Goal: Task Accomplishment & Management: Complete application form

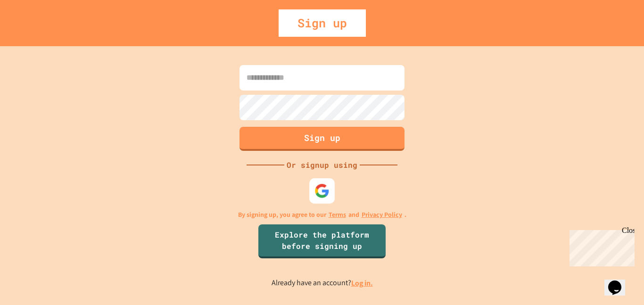
click at [314, 190] on img at bounding box center [321, 190] width 15 height 15
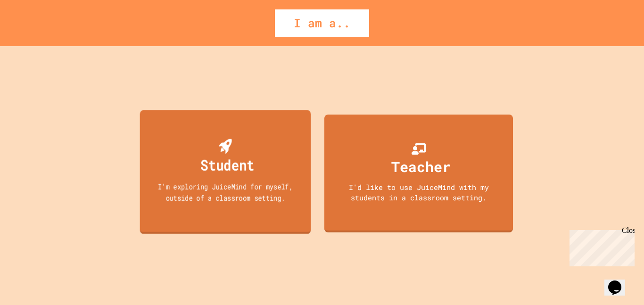
click at [220, 157] on div "Student" at bounding box center [227, 165] width 54 height 22
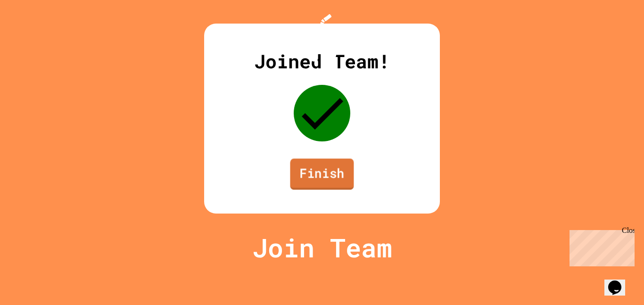
click at [303, 190] on link "Finish" at bounding box center [322, 173] width 64 height 31
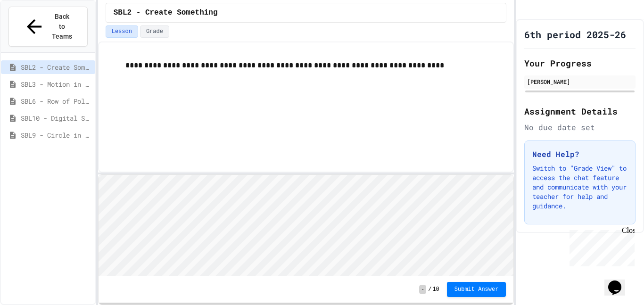
click at [53, 77] on div "SBL3 - Motion in Snap!" at bounding box center [48, 84] width 94 height 14
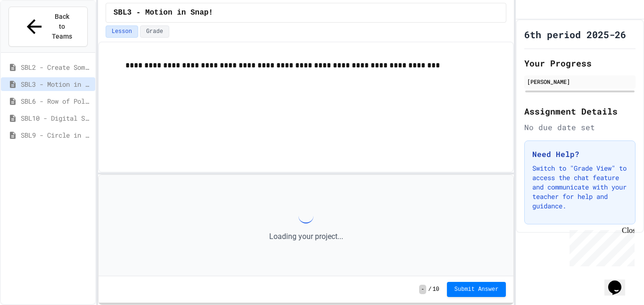
click at [57, 94] on div "SBL6 - Row of Polygons" at bounding box center [48, 101] width 94 height 14
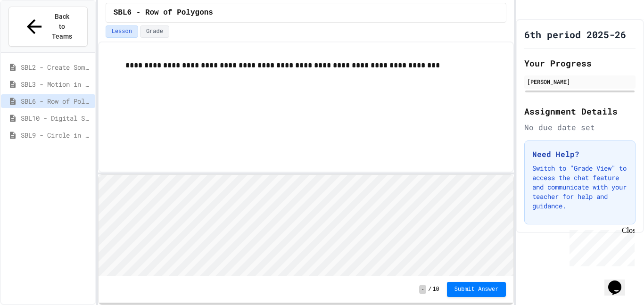
click at [55, 128] on div "SBL9 - Circle in Square Code" at bounding box center [48, 135] width 94 height 14
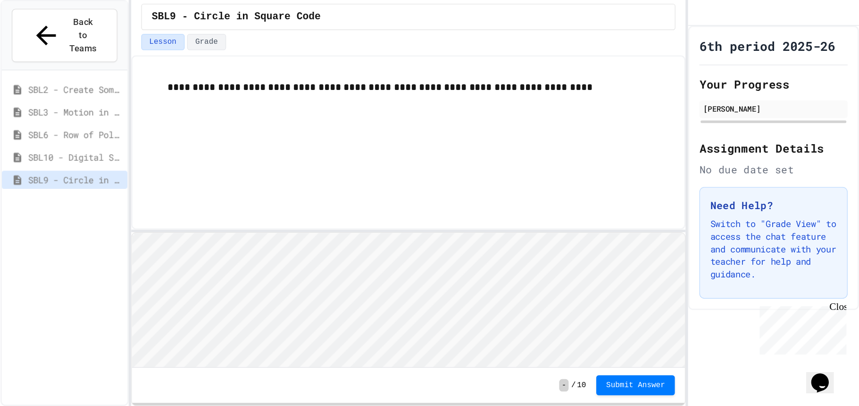
scroll to position [1, 0]
click at [627, 229] on div "Close" at bounding box center [628, 232] width 12 height 12
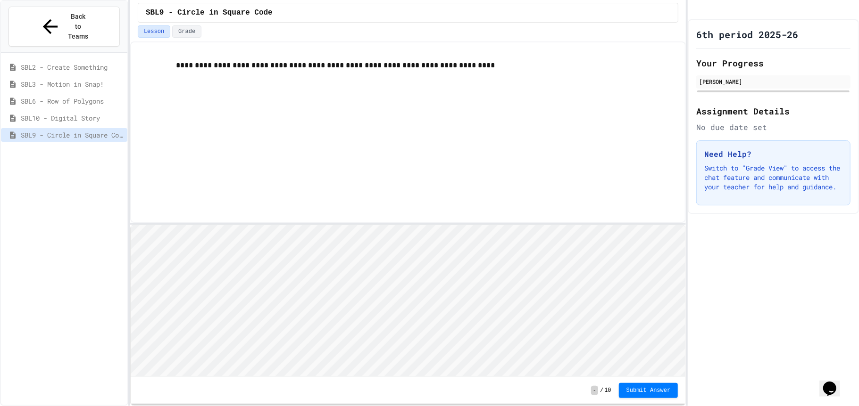
click at [644, 305] on button "Submit Answer" at bounding box center [648, 390] width 59 height 15
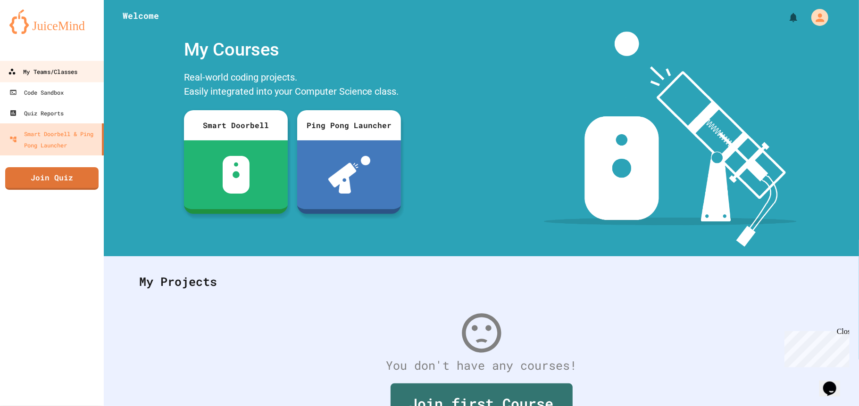
click at [63, 74] on div "My Teams/Classes" at bounding box center [42, 72] width 69 height 12
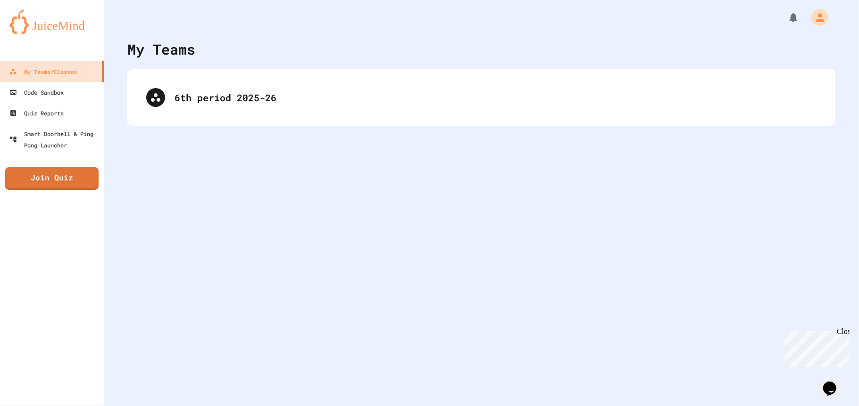
click at [259, 117] on div "6th period 2025-26" at bounding box center [481, 97] width 708 height 57
click at [327, 69] on div "6th period 2025-26" at bounding box center [481, 97] width 708 height 57
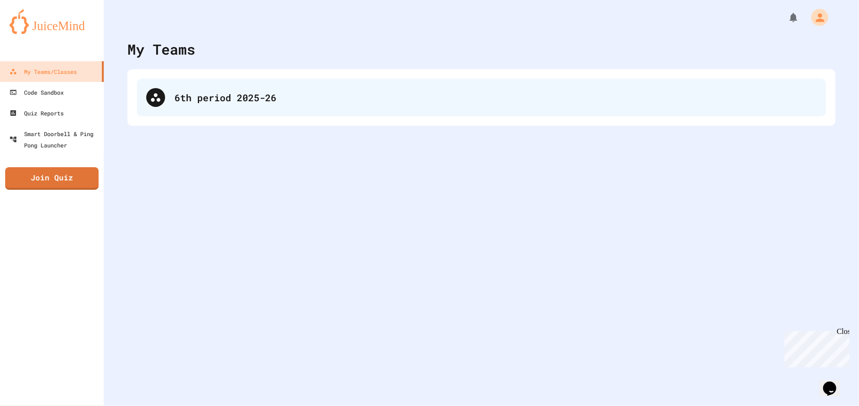
click at [308, 99] on div "6th period 2025-26" at bounding box center [495, 98] width 642 height 14
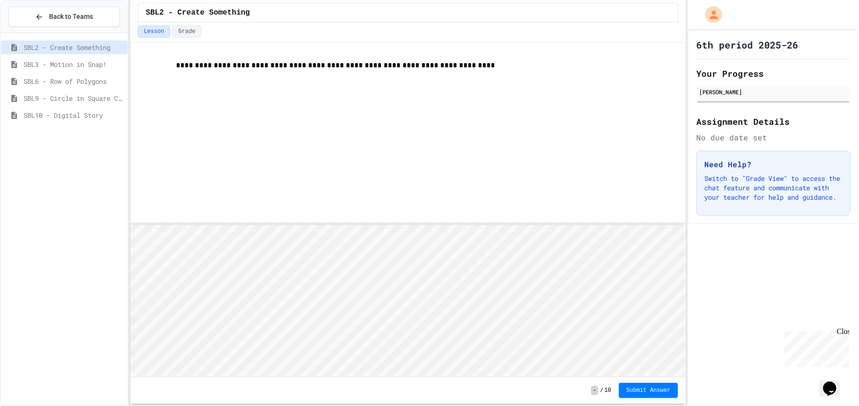
scroll to position [0, 0]
click at [34, 112] on span "SBL10 - Digital Story" at bounding box center [74, 115] width 100 height 10
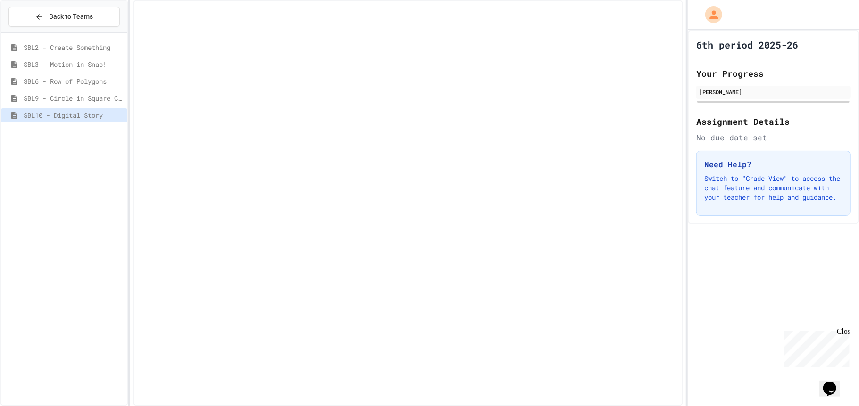
click at [77, 117] on span "SBL10 - Digital Story" at bounding box center [74, 115] width 100 height 10
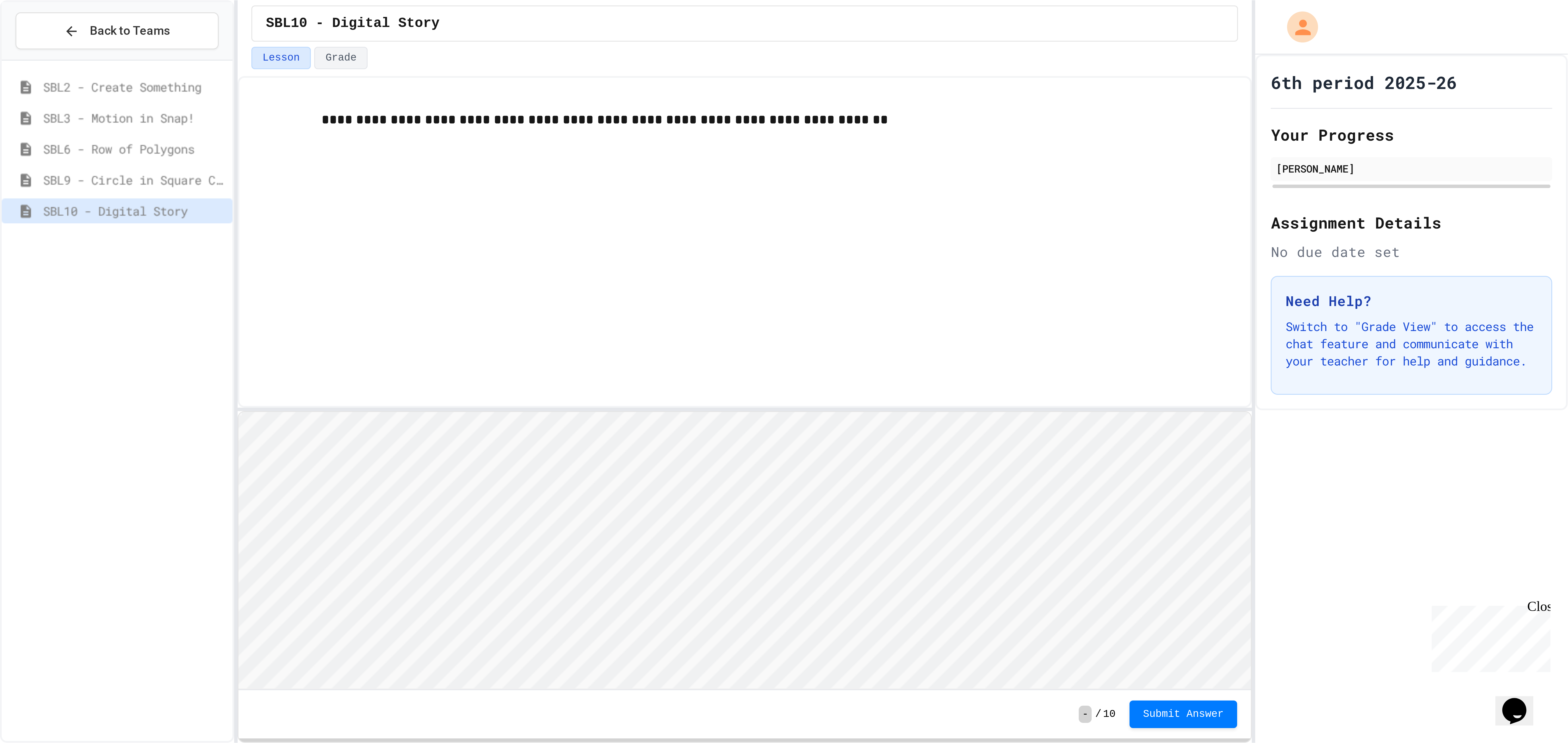
scroll to position [0, 0]
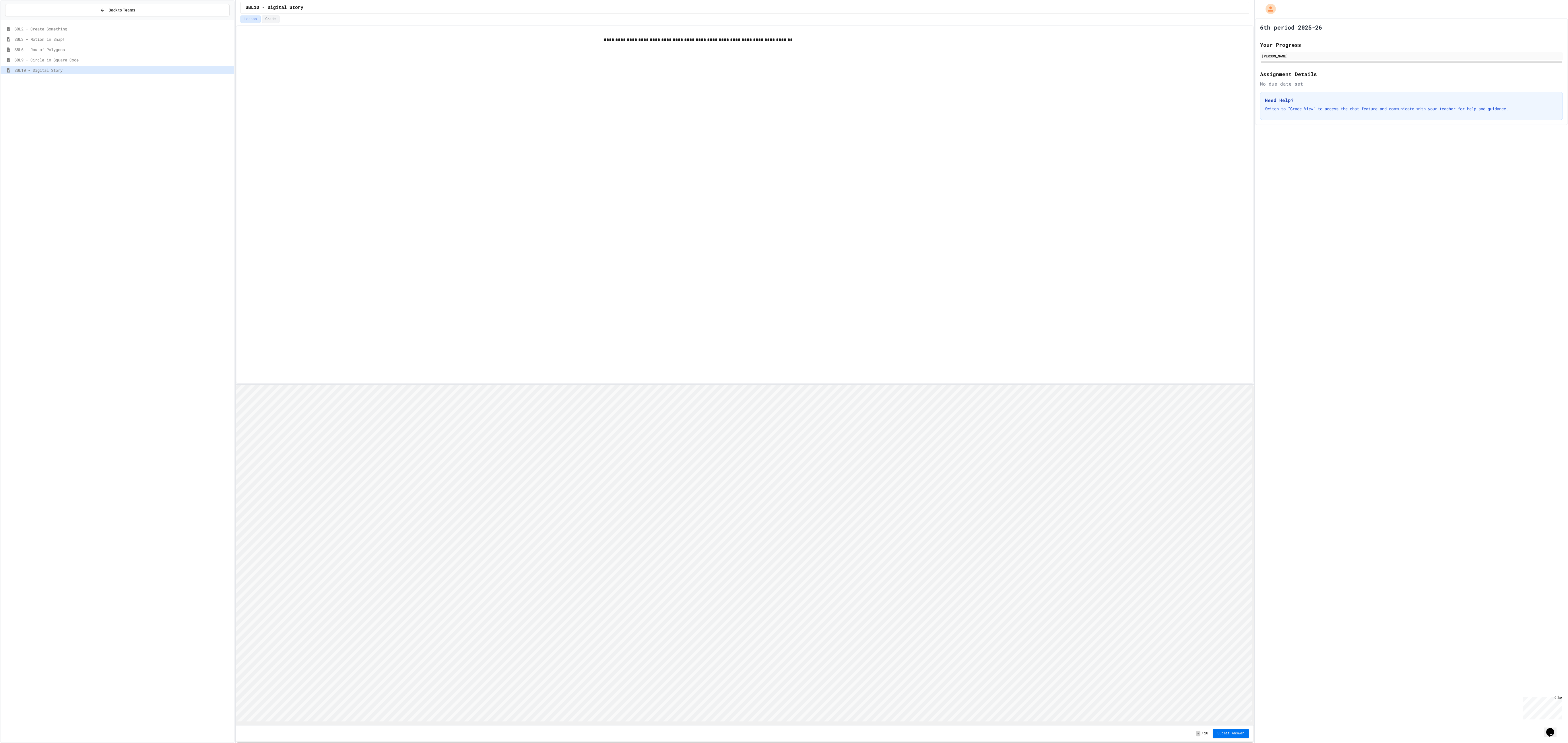
type textarea "**"
click at [522, 247] on span "Submit Answer" at bounding box center [1231, 734] width 27 height 5
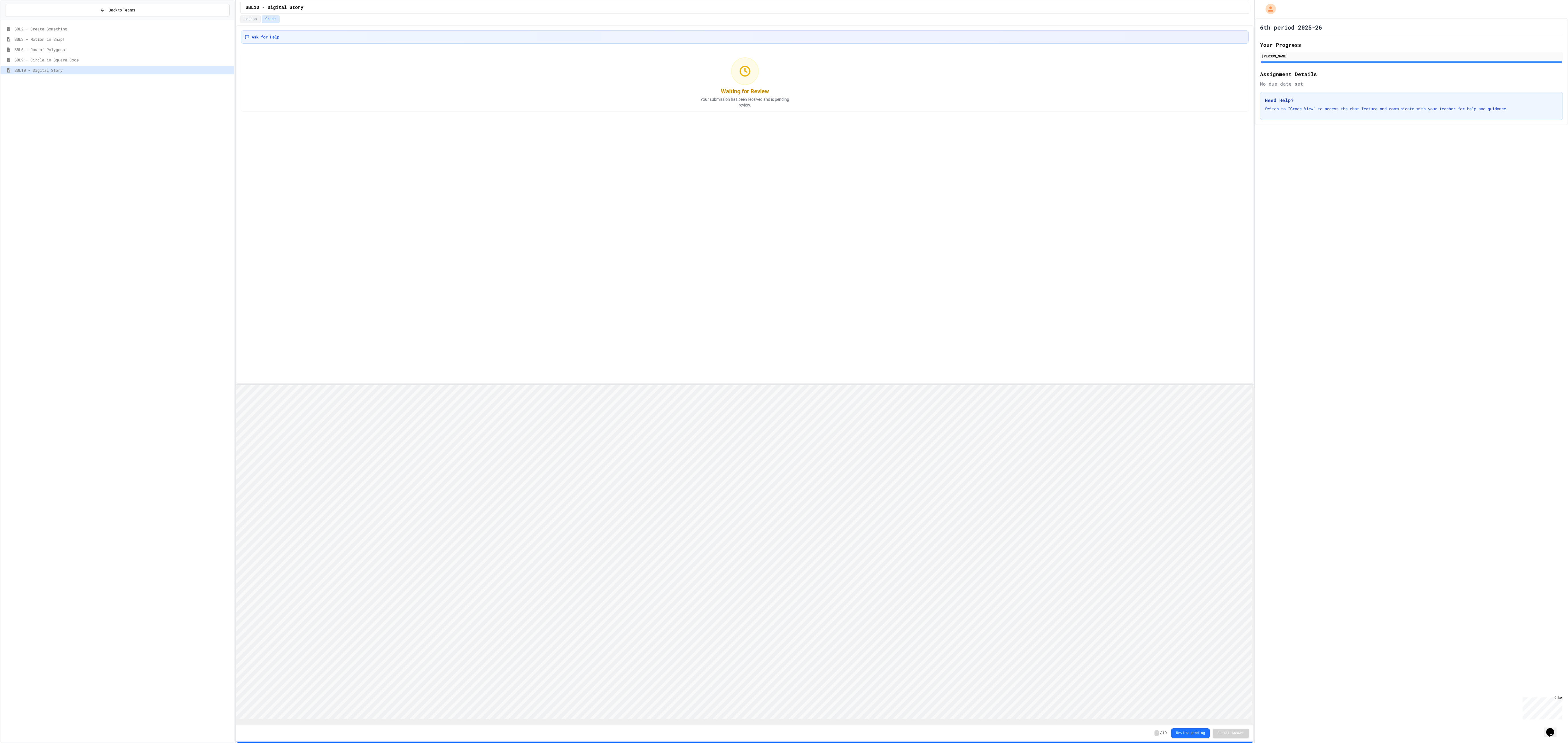
click at [75, 60] on span "SBL9 - Circle in Square Code" at bounding box center [123, 60] width 217 height 6
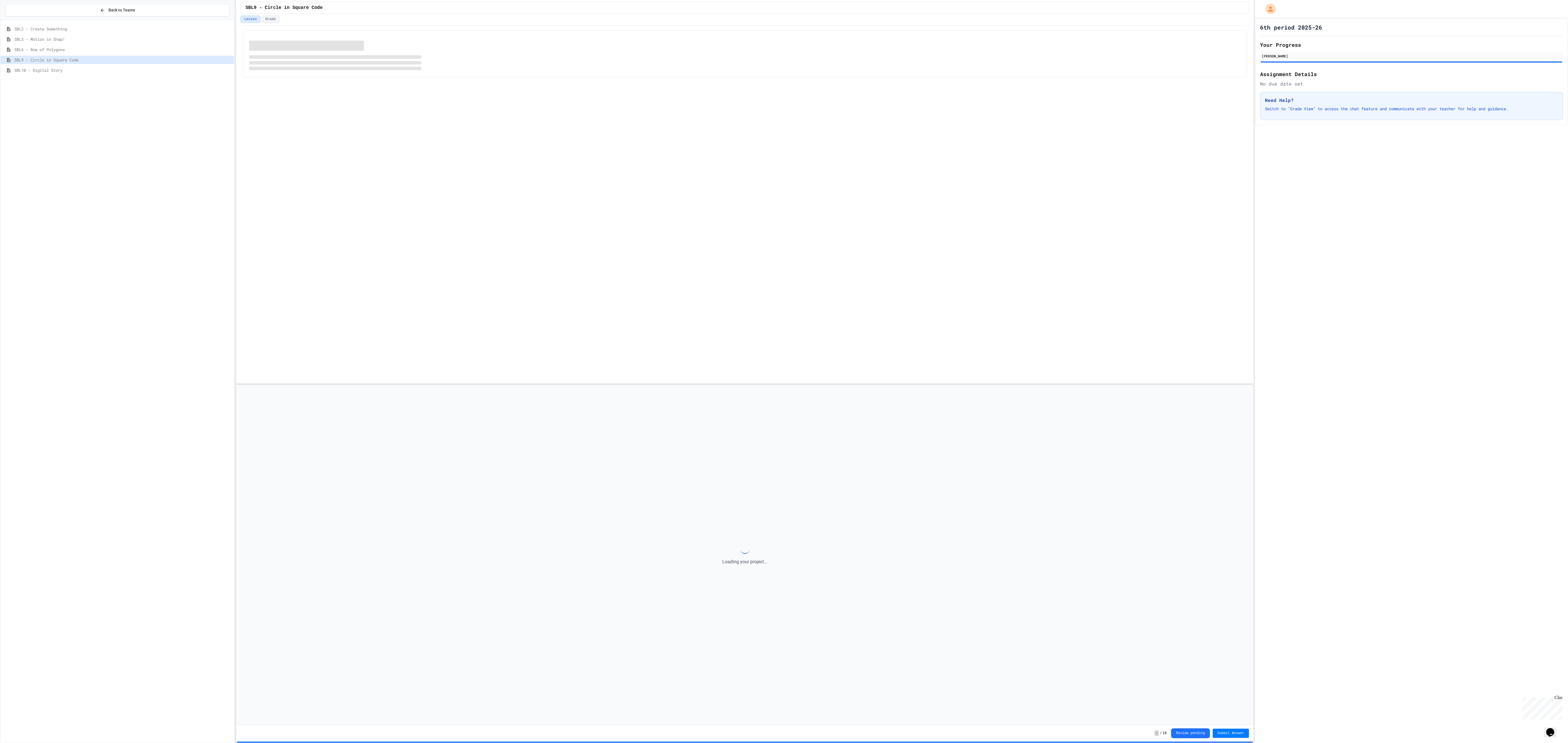
click at [63, 61] on span "SBL9 - Circle in Square Code" at bounding box center [123, 60] width 217 height 6
click at [44, 51] on span "SBL6 - Row of Polygons" at bounding box center [123, 49] width 217 height 6
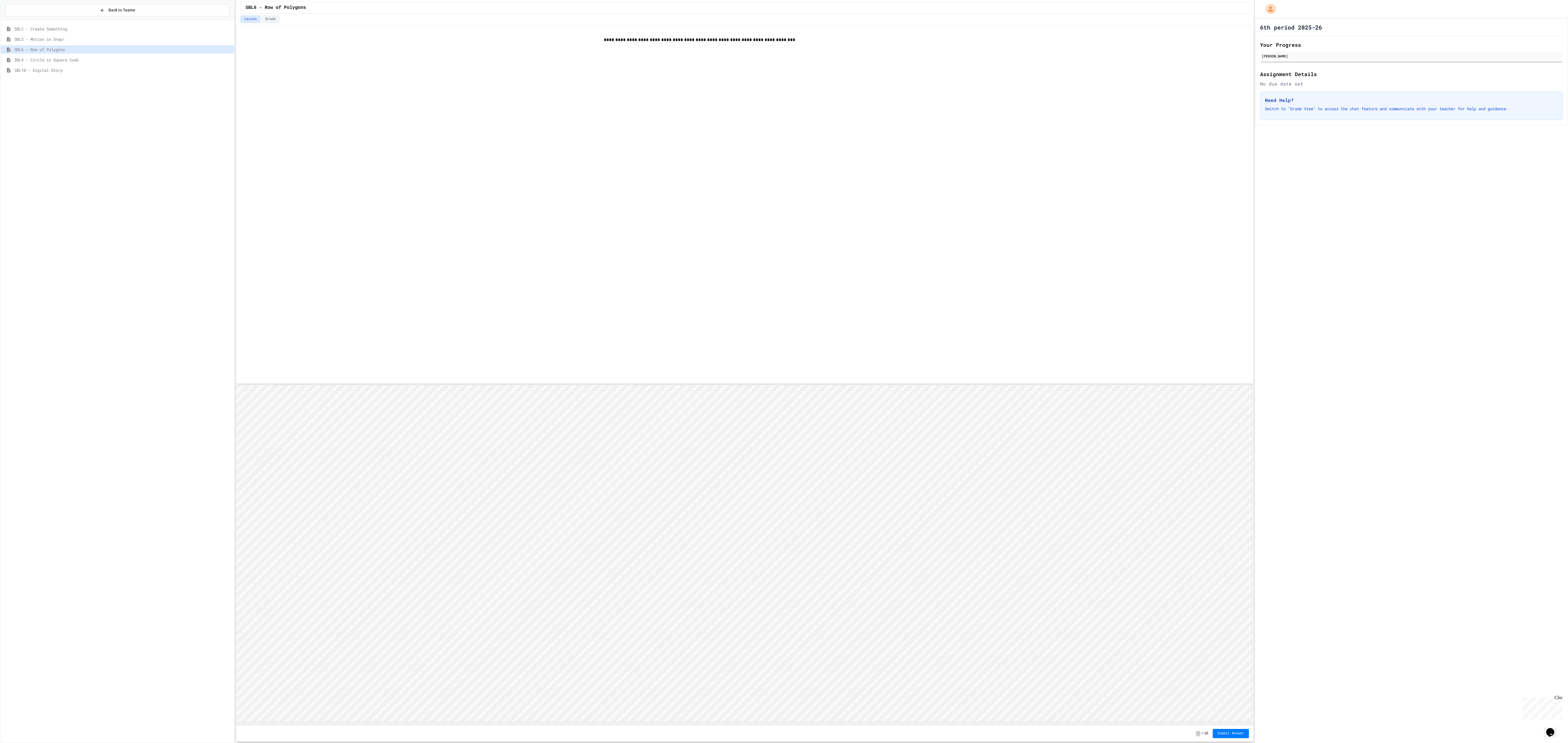
click at [98, 42] on span "SBL3 - Motion in Snap!" at bounding box center [123, 39] width 217 height 6
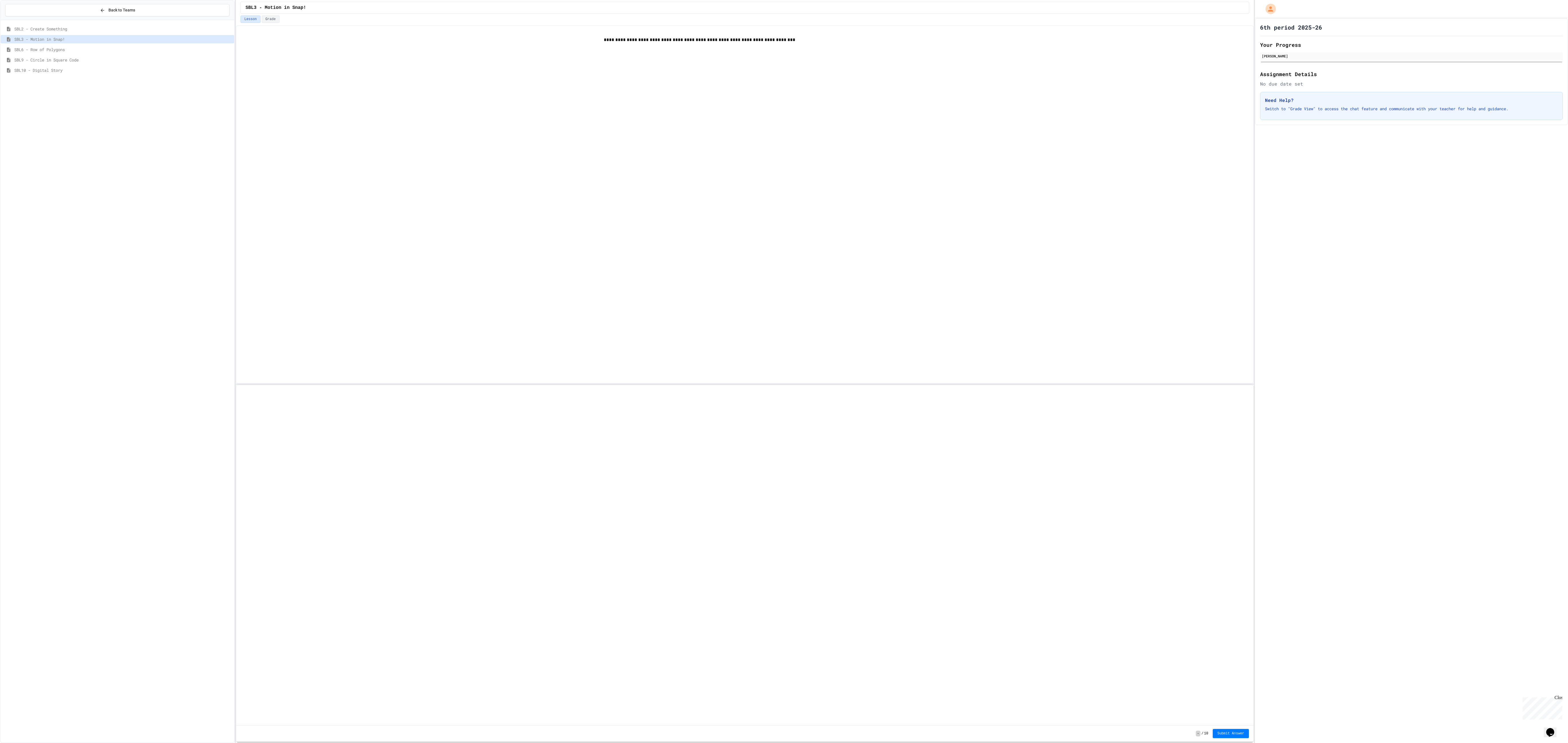
click at [145, 163] on div "SBL2 - Create Something SBL3 - Motion in Snap! SBL6 - Row of Polygons SBL9 - Ci…" at bounding box center [117, 379] width 234 height 714
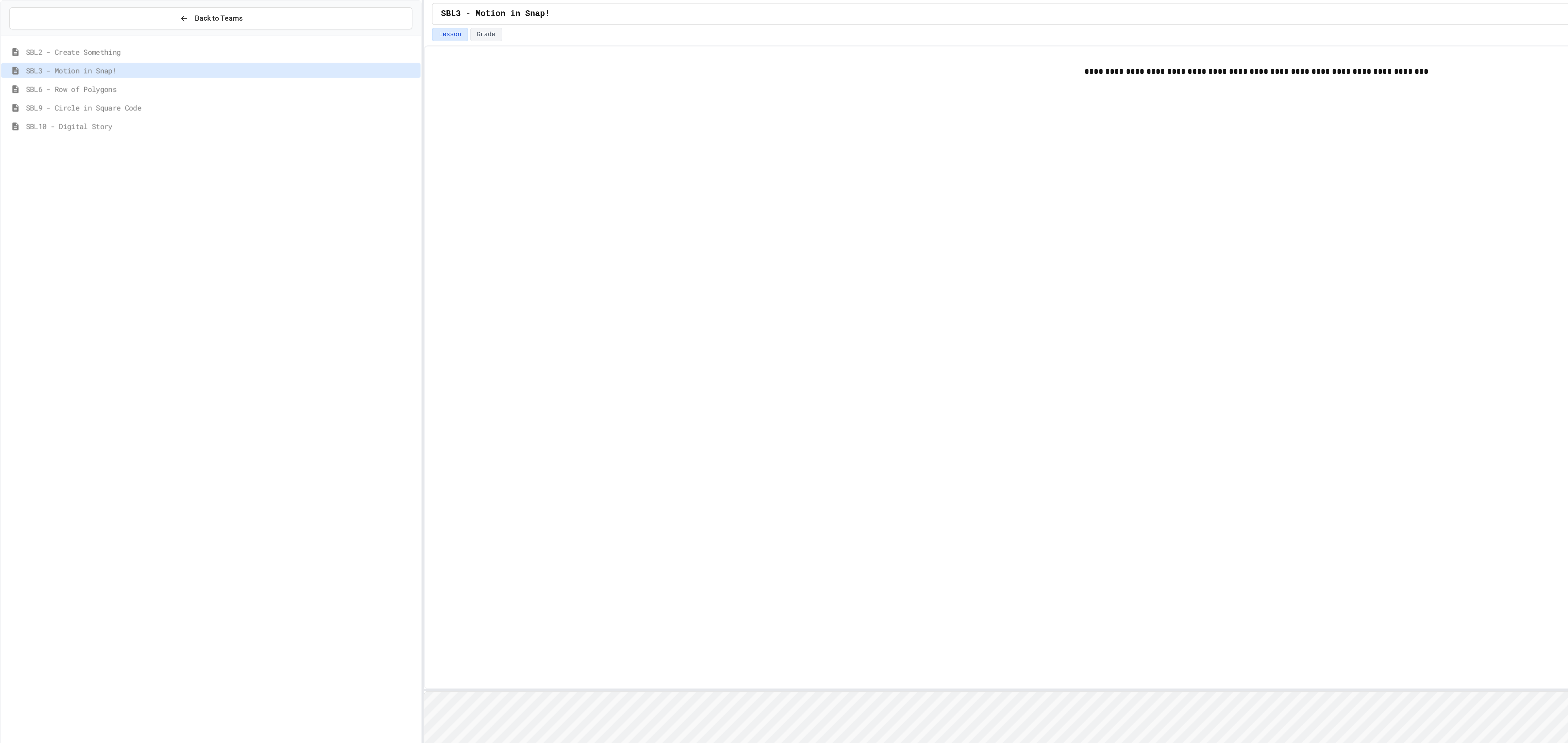
click at [80, 52] on span "SBL6 - Row of Polygons" at bounding box center [123, 49] width 217 height 6
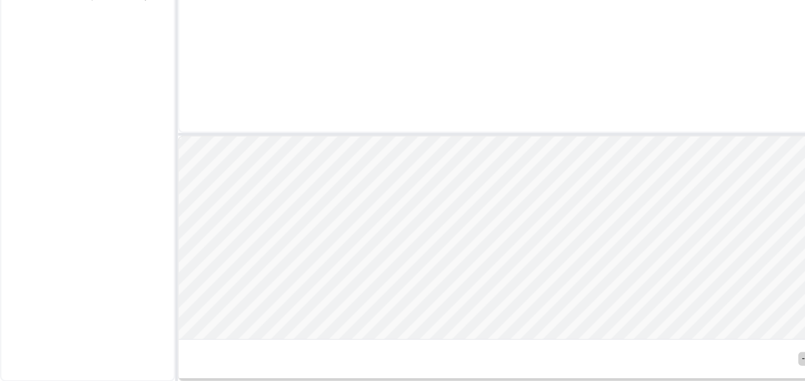
scroll to position [0, 0]
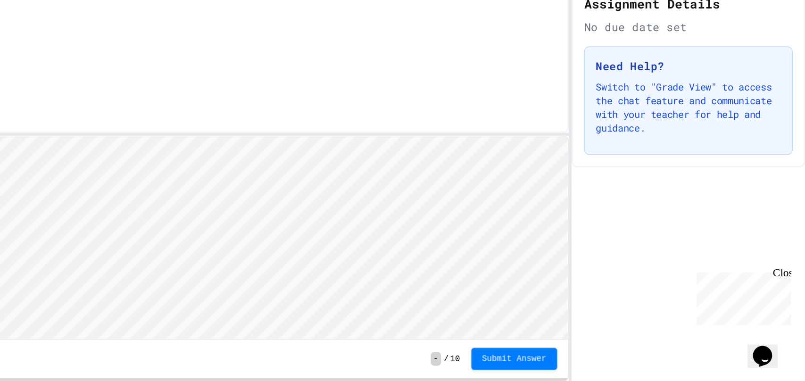
click at [601, 367] on span "Submit Answer" at bounding box center [605, 366] width 44 height 8
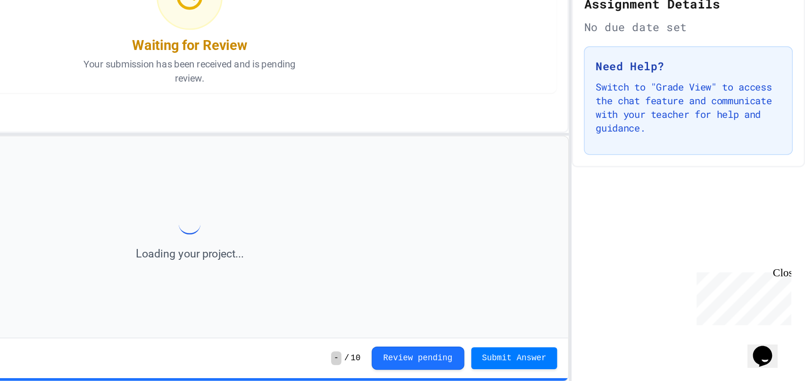
click at [797, 305] on div "6th period 2025-26 Your Progress Jordan Phillips Assignment Details No due date…" at bounding box center [724, 205] width 160 height 351
